Goal: Transaction & Acquisition: Purchase product/service

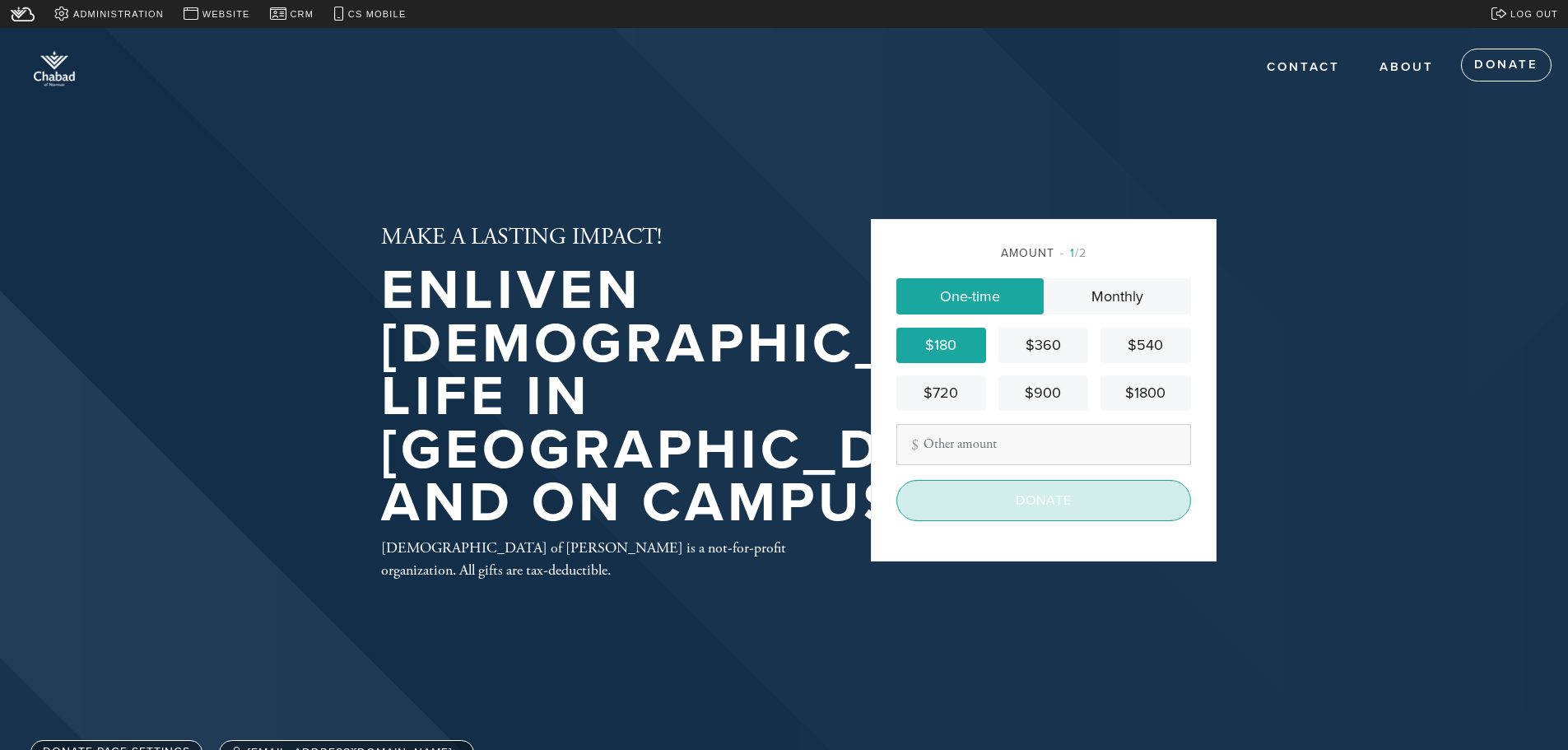
click at [1070, 504] on input "Donate" at bounding box center [1043, 500] width 295 height 41
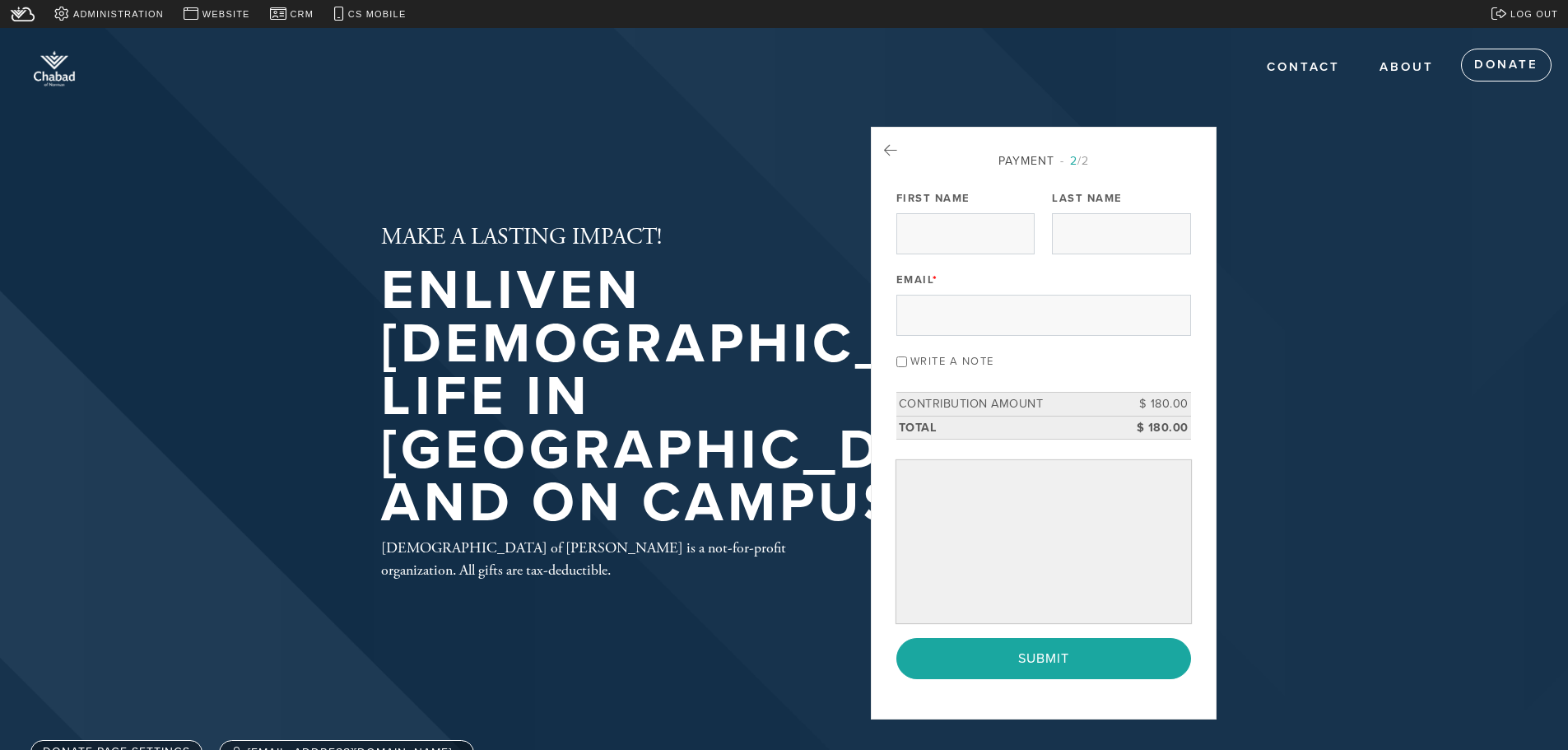
click at [708, 304] on h1 "Enliven [DEMOGRAPHIC_DATA] life in [GEOGRAPHIC_DATA] and on Campus!" at bounding box center [725, 397] width 688 height 266
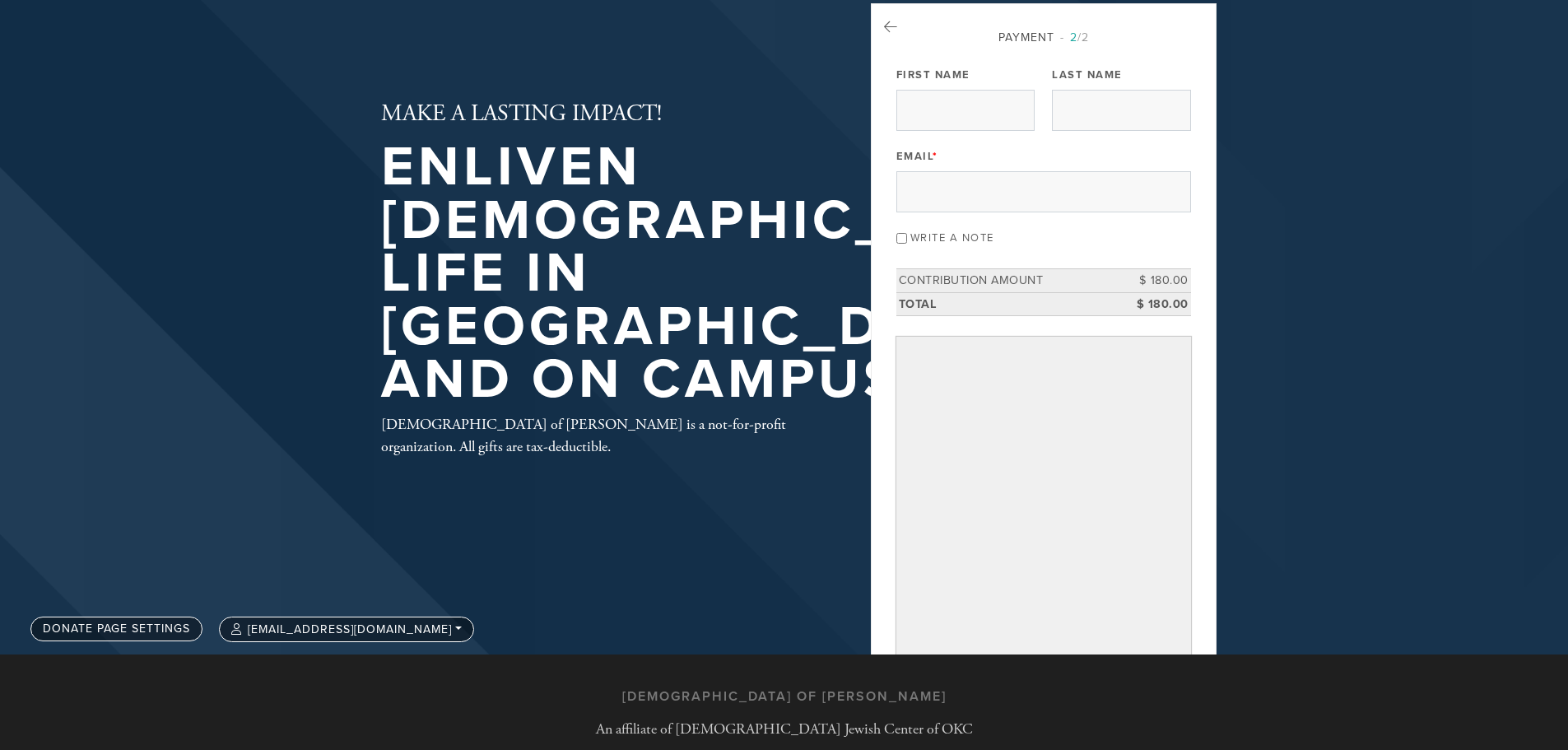
scroll to position [30, 0]
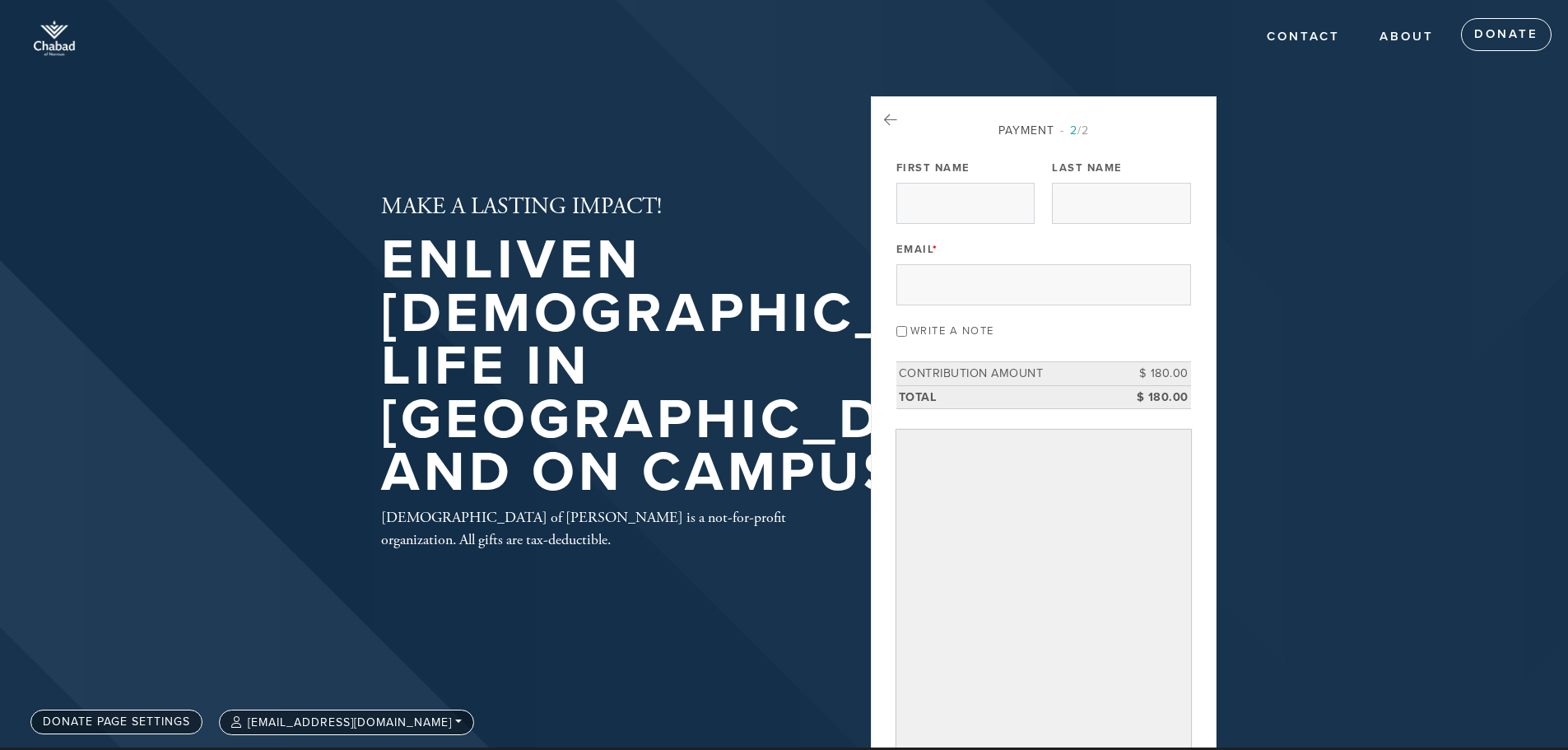
drag, startPoint x: 890, startPoint y: 124, endPoint x: 909, endPoint y: 120, distance: 19.4
click at [890, 124] on icon at bounding box center [891, 120] width 13 height 15
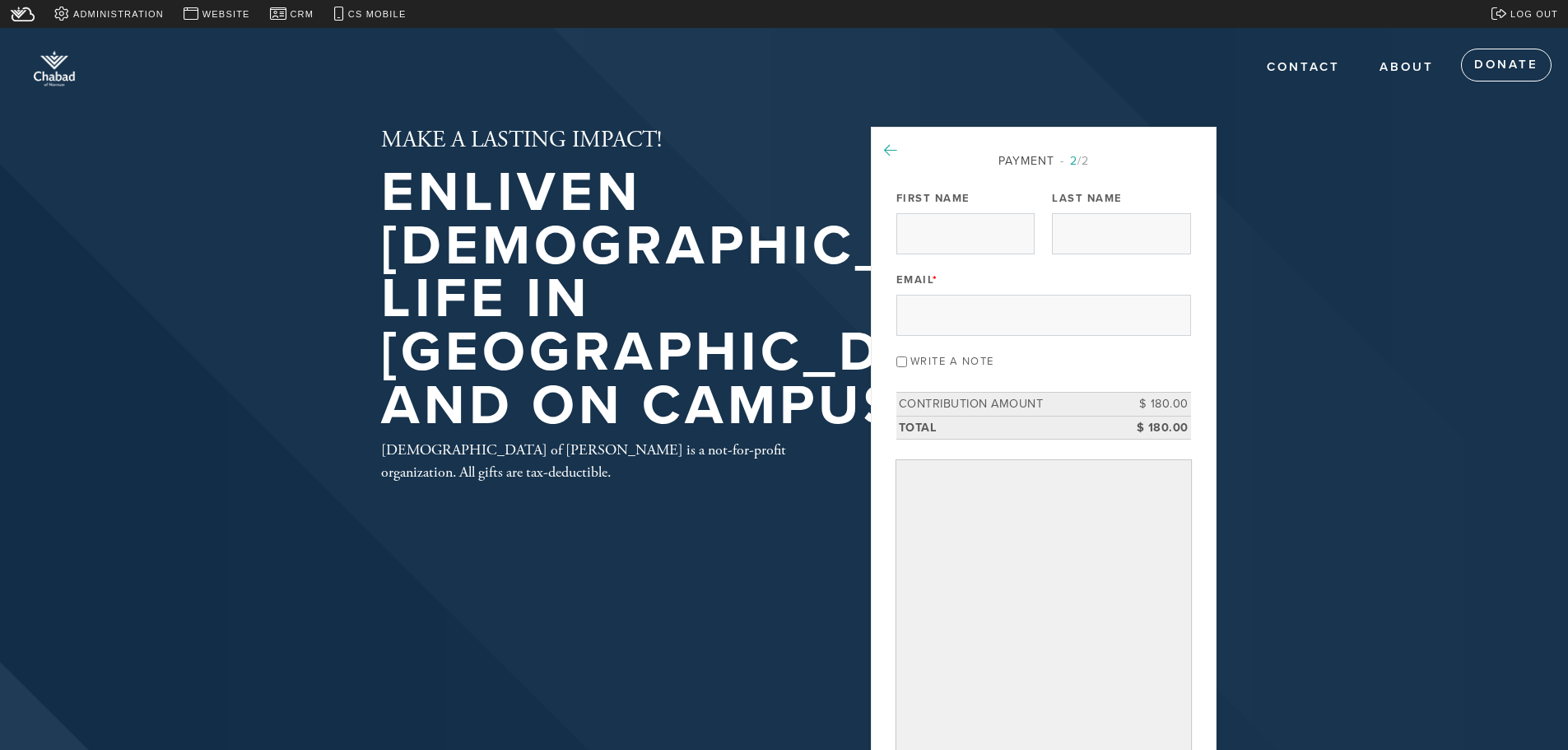
click at [887, 156] on icon at bounding box center [891, 151] width 13 height 15
click at [1004, 258] on div "Payment 2 /2 First Name Last Name Email * Write a note Message or dedication Nu…" at bounding box center [1043, 517] width 295 height 730
click at [1005, 248] on input "First Name" at bounding box center [965, 233] width 139 height 41
type input "[PERSON_NAME]"
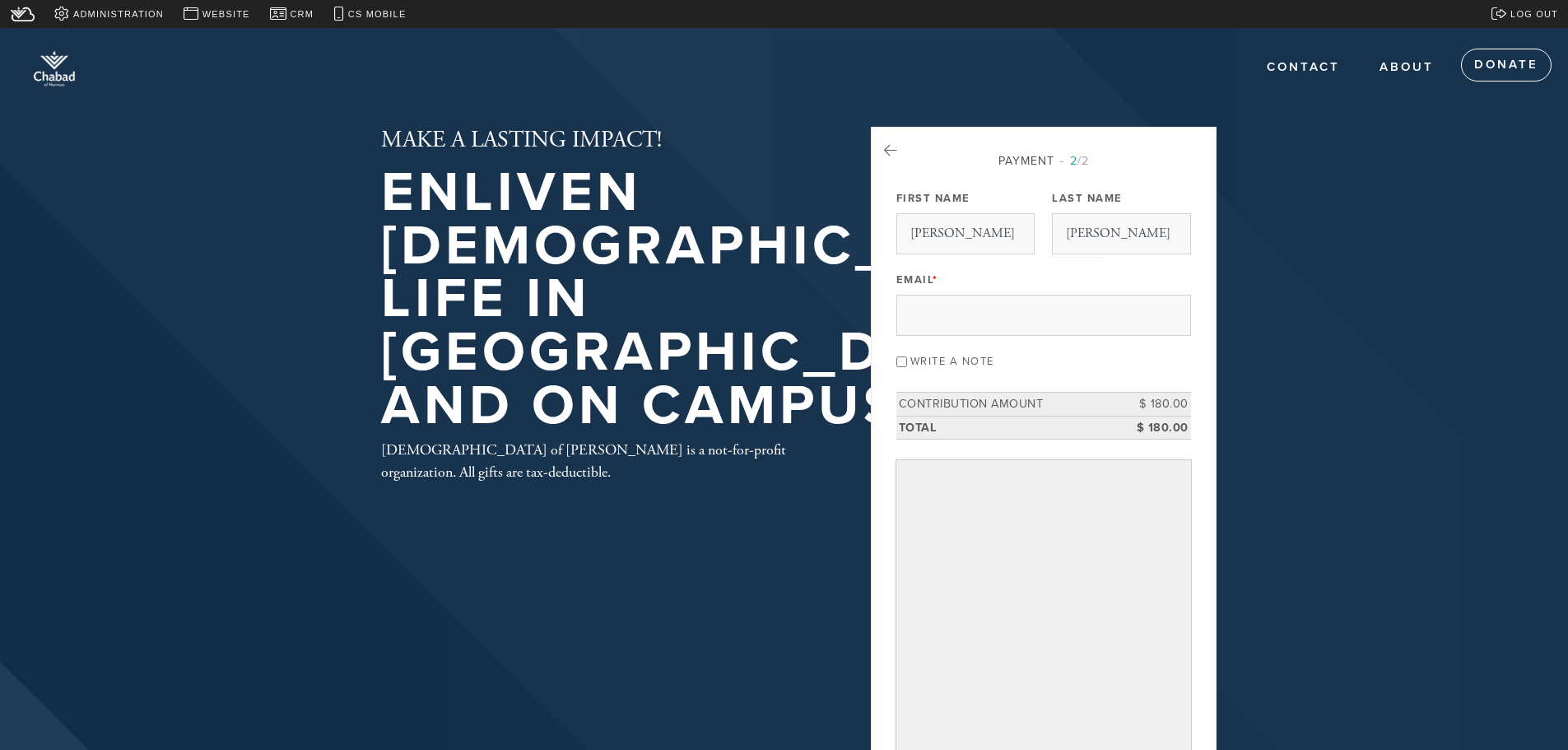
type input "[EMAIL_ADDRESS][DOMAIN_NAME]"
click at [911, 132] on div "Payment 2 /2 First Name [PERSON_NAME] Last Name [PERSON_NAME] Email * [EMAIL_AD…" at bounding box center [1043, 598] width 346 height 943
click at [885, 152] on icon at bounding box center [891, 151] width 13 height 15
